Goal: Task Accomplishment & Management: Use online tool/utility

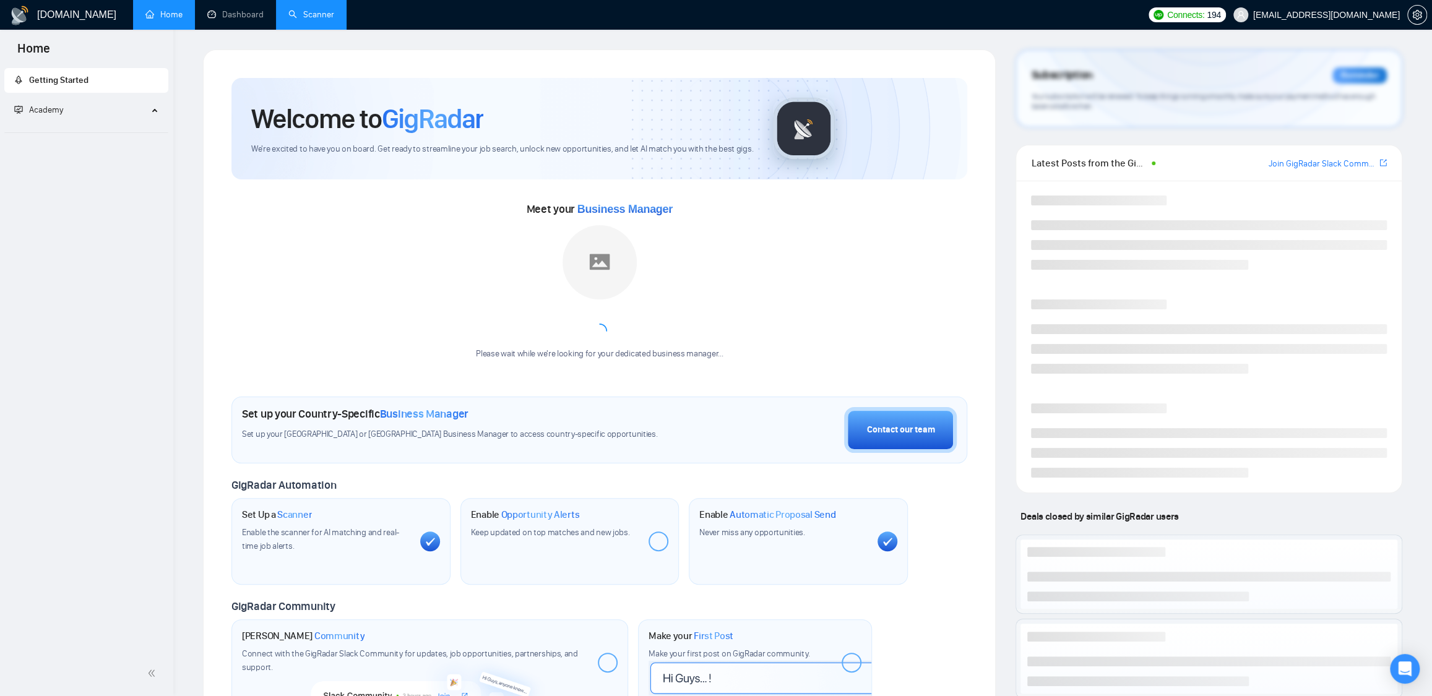
click at [311, 14] on link "Scanner" at bounding box center [311, 14] width 46 height 11
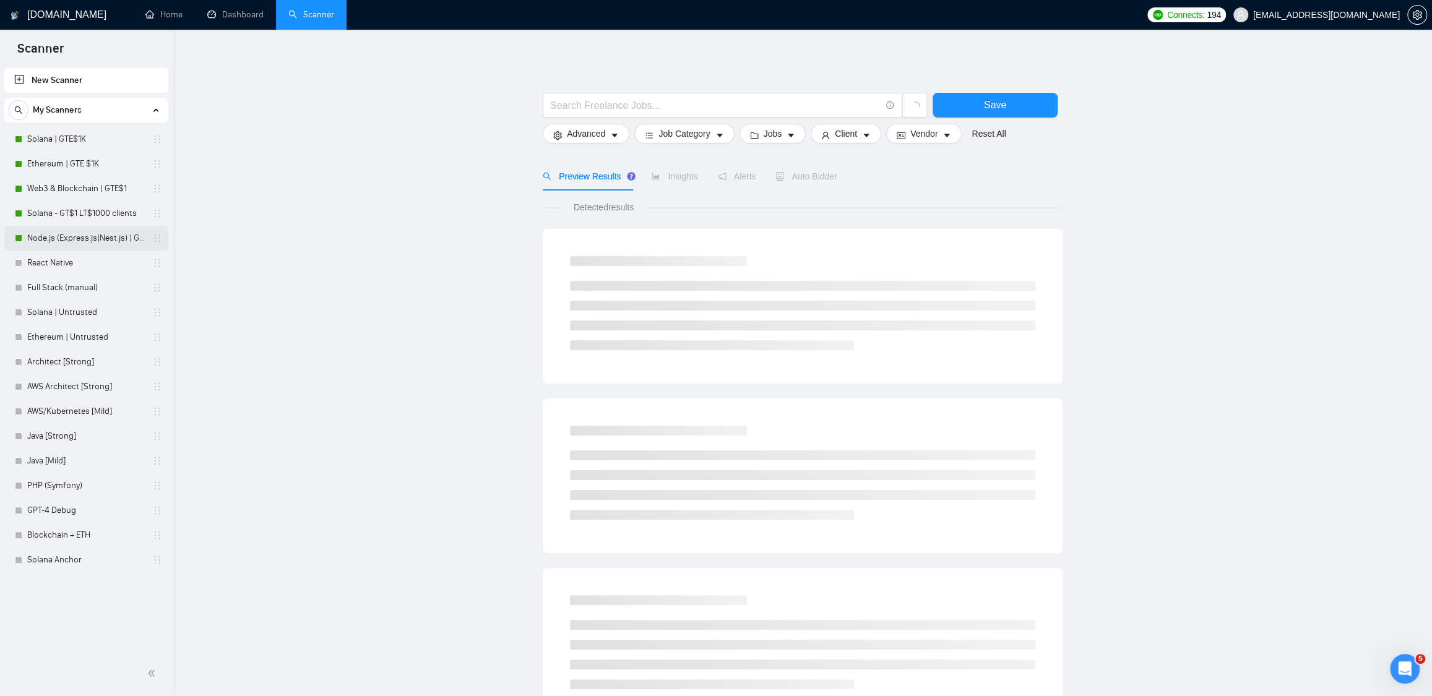
click at [53, 242] on link "Node.js (Express.js|Nest.js) | GTE$1K" at bounding box center [86, 238] width 118 height 25
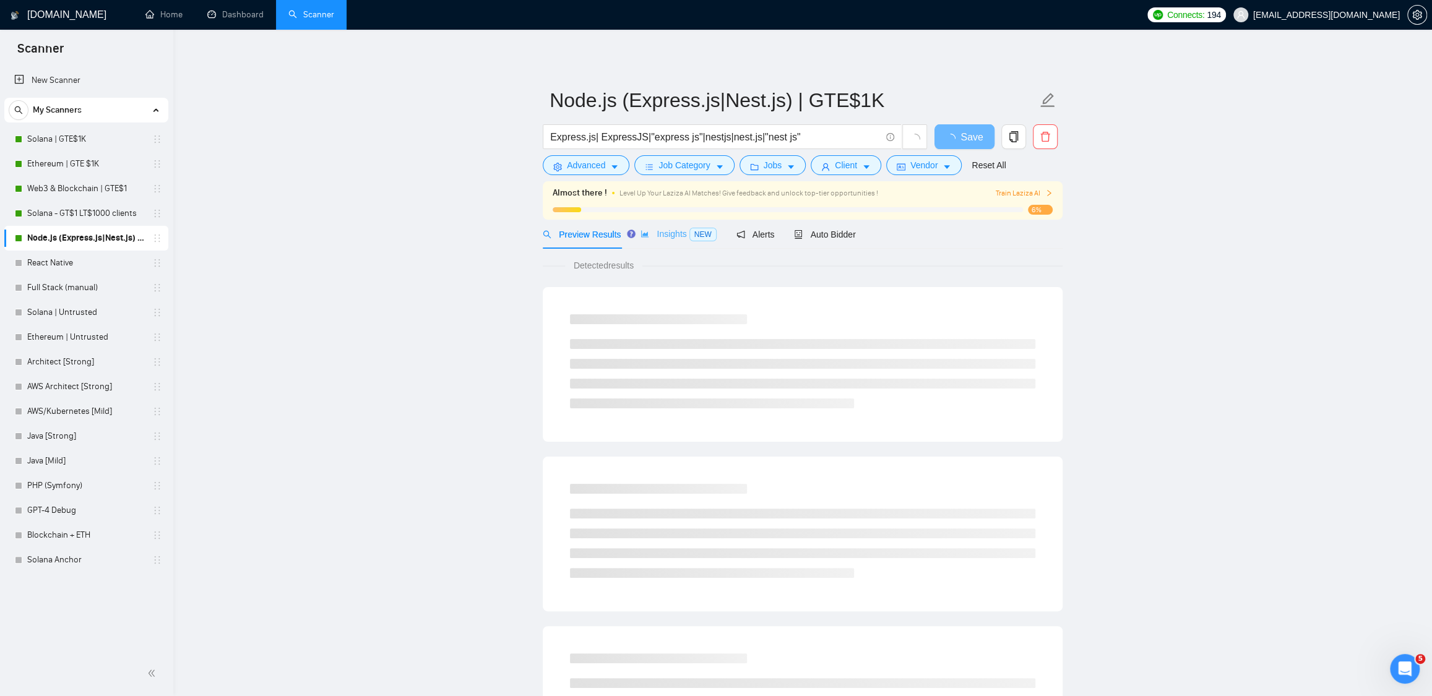
click at [676, 225] on div "Insights NEW" at bounding box center [677, 234] width 75 height 29
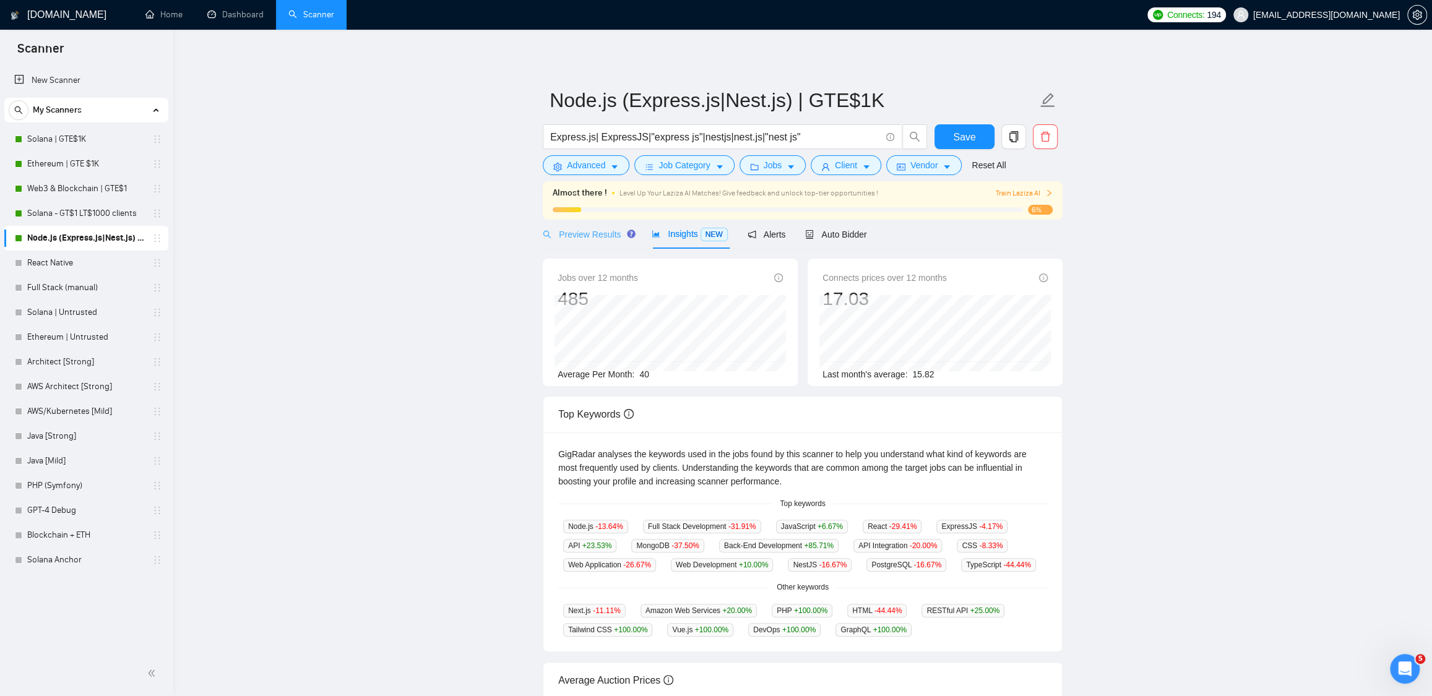
click at [603, 242] on div "Preview Results" at bounding box center [587, 234] width 89 height 29
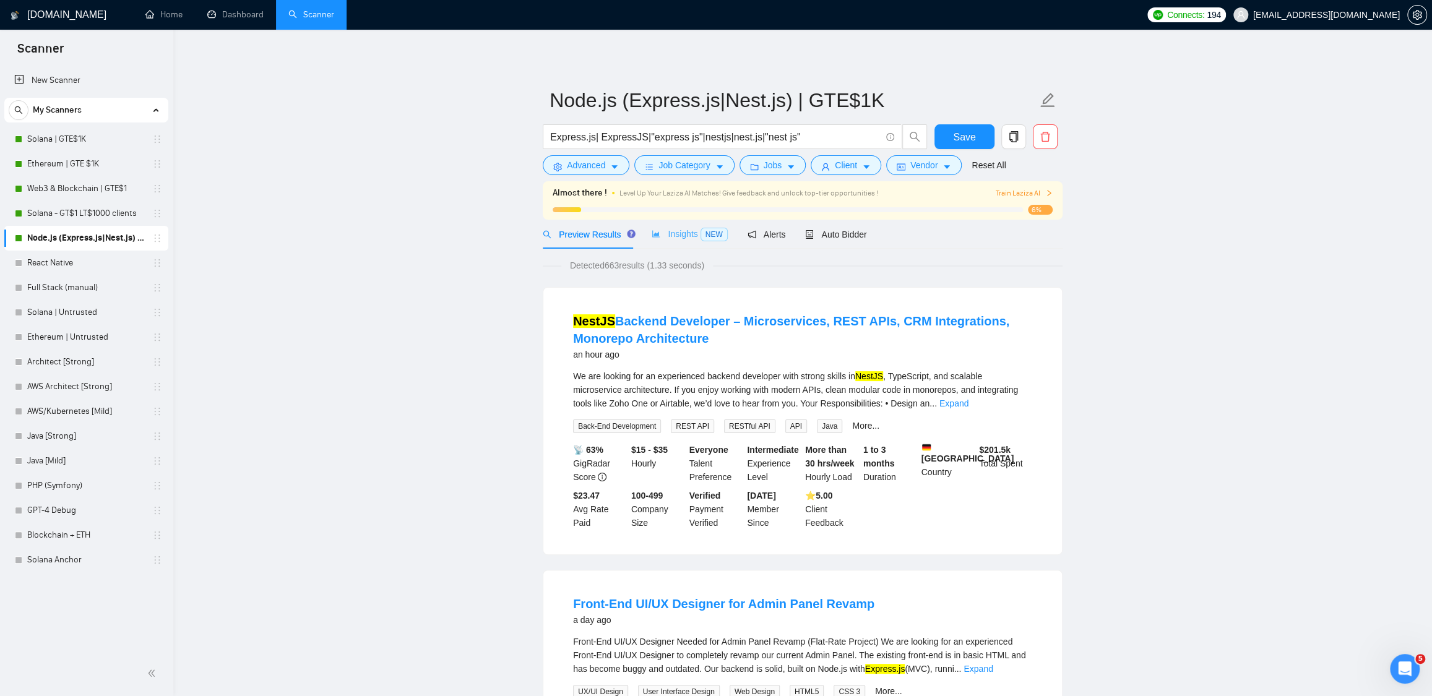
click at [674, 244] on div "Insights NEW" at bounding box center [688, 234] width 75 height 29
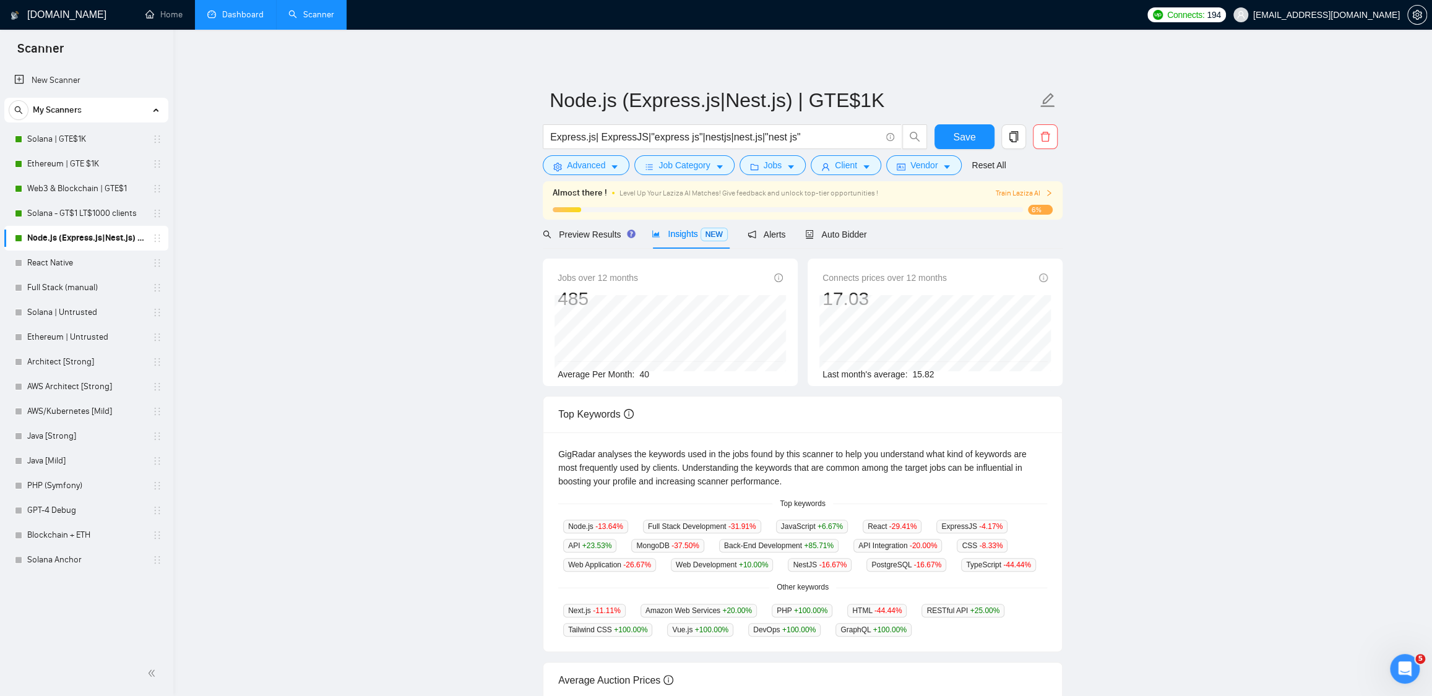
click at [250, 20] on link "Dashboard" at bounding box center [235, 14] width 56 height 11
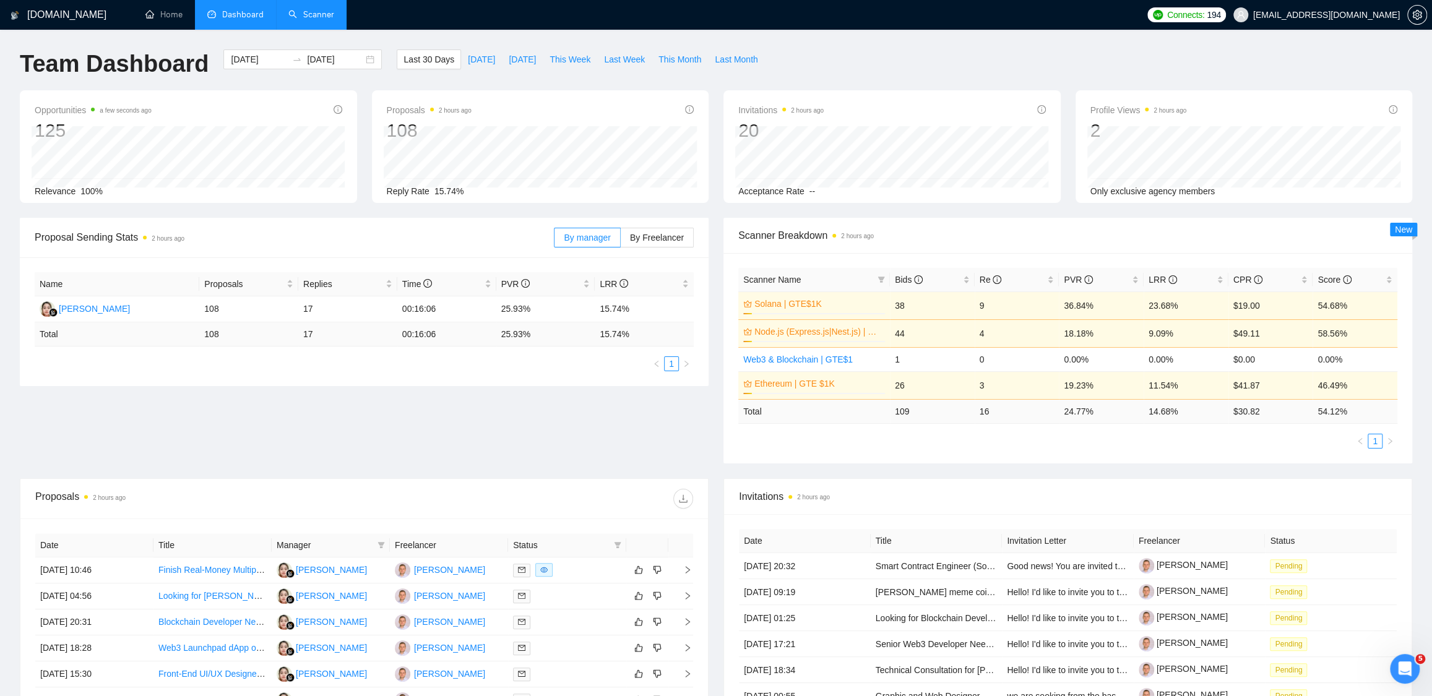
click at [308, 20] on link "Scanner" at bounding box center [311, 14] width 46 height 11
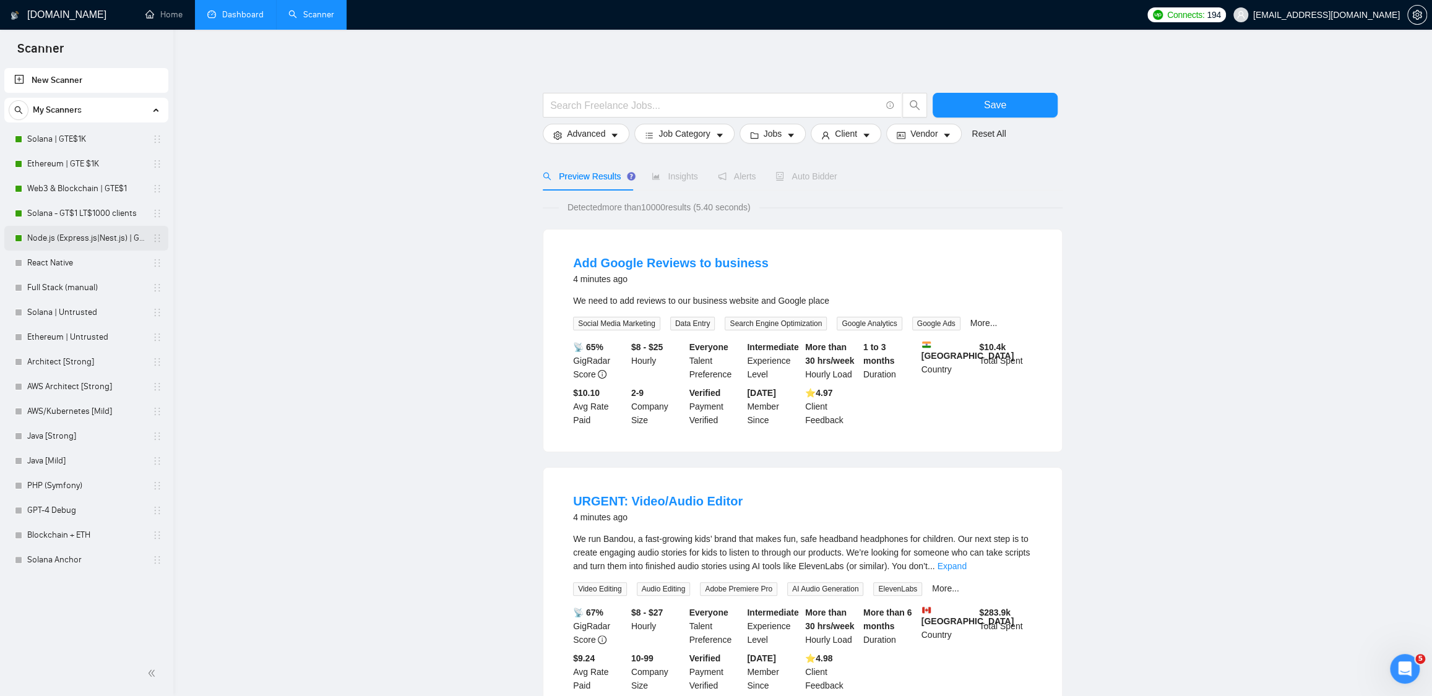
click at [102, 236] on link "Node.js (Express.js|Nest.js) | GTE$1K" at bounding box center [86, 238] width 118 height 25
